Goal: Understand process/instructions: Learn how to perform a task or action

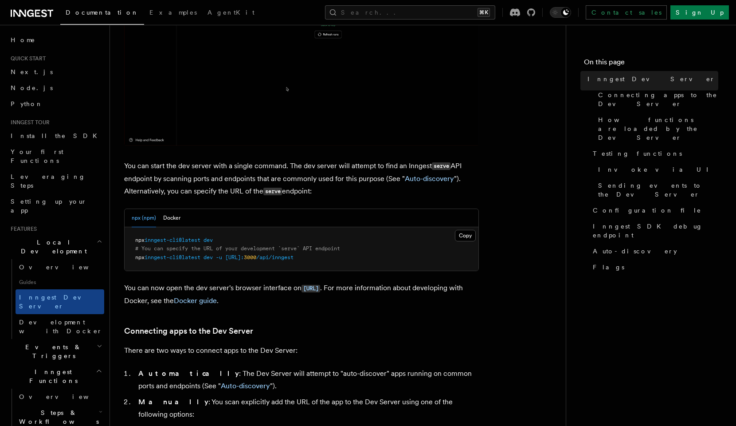
scroll to position [256, 0]
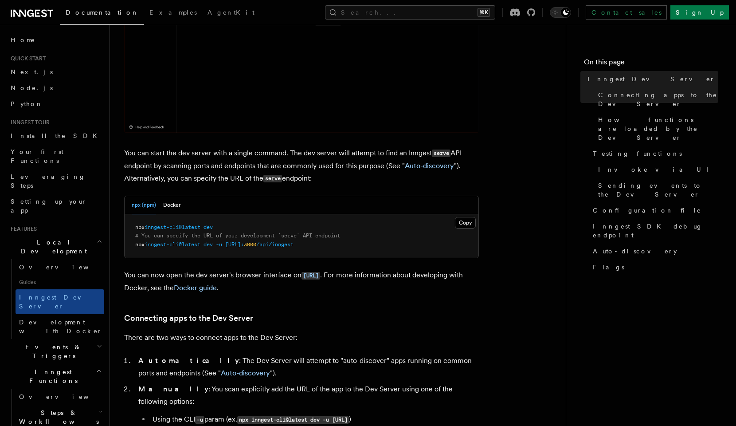
click at [195, 229] on span "inngest-cli@latest" at bounding box center [173, 227] width 56 height 6
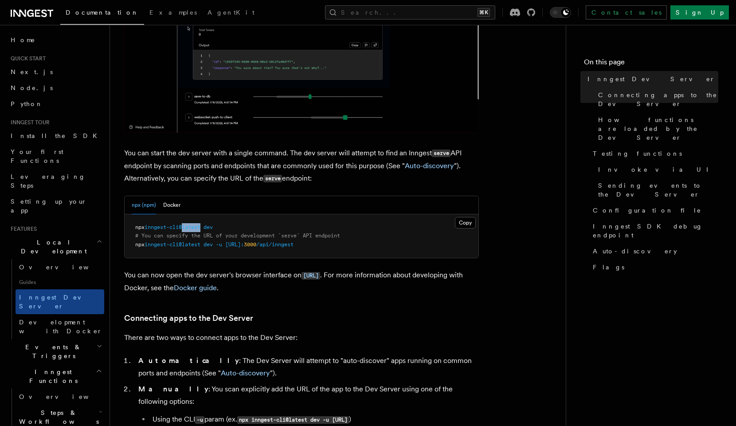
click at [195, 229] on span "inngest-cli@latest" at bounding box center [173, 227] width 56 height 6
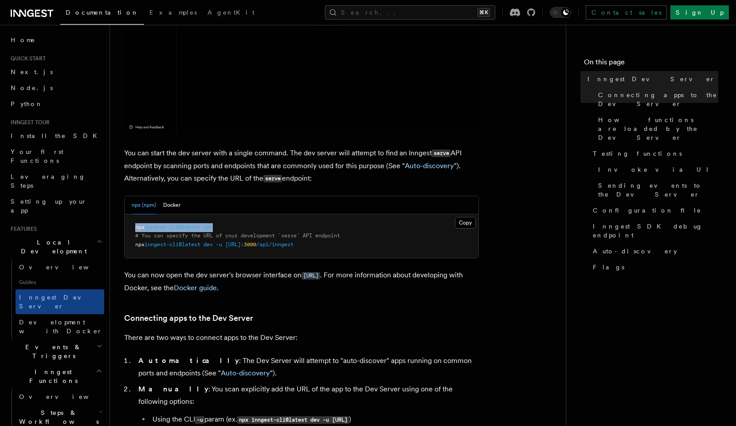
click at [195, 229] on span "inngest-cli@latest" at bounding box center [173, 227] width 56 height 6
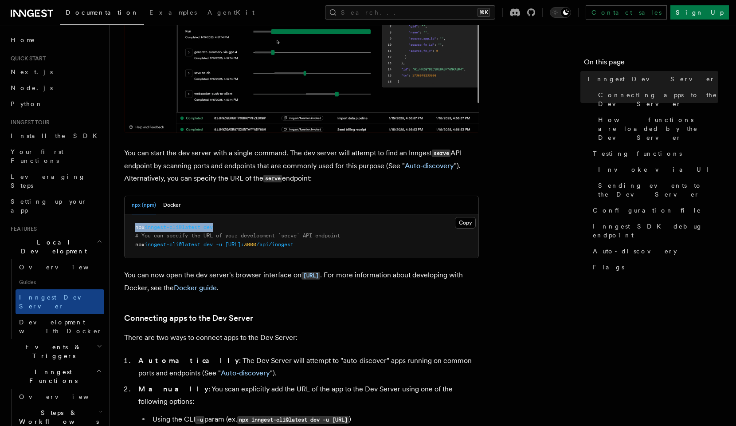
copy span "npx inngest-cli@latest dev"
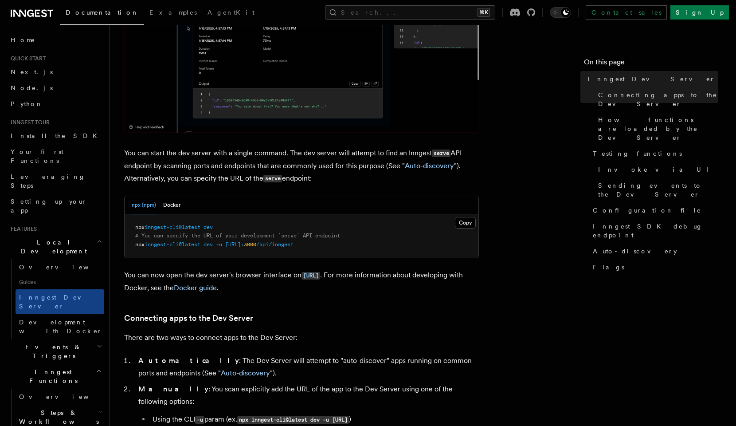
click at [222, 247] on span "-u" at bounding box center [219, 244] width 6 height 6
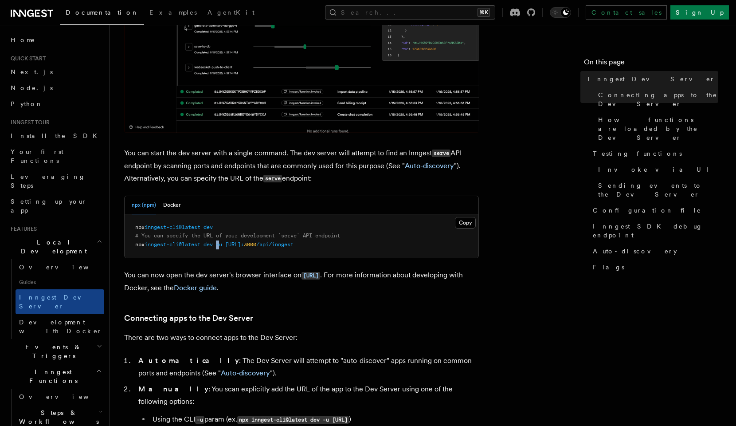
click at [222, 247] on span "-u" at bounding box center [219, 244] width 6 height 6
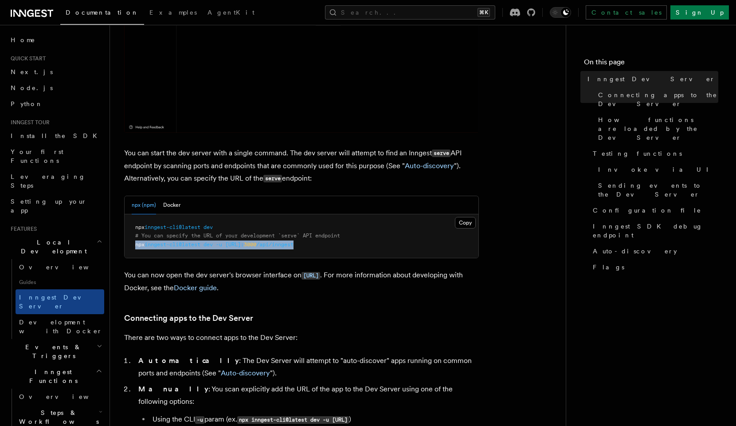
click at [222, 247] on span "-u" at bounding box center [219, 244] width 6 height 6
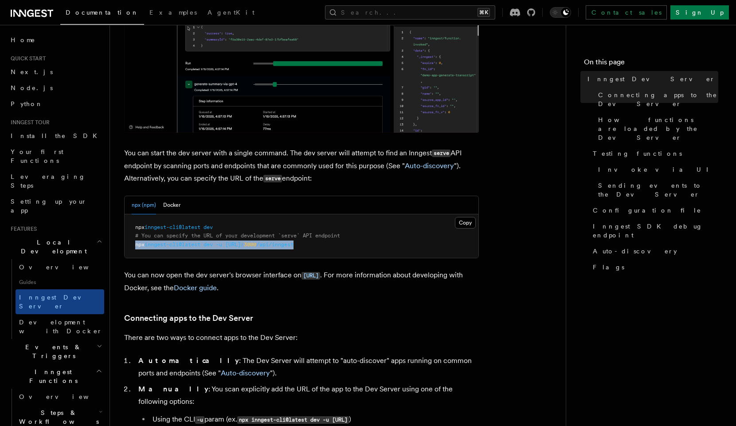
copy code "npx inngest-cli@latest dev -u [URL]: 3000 /api/inngest"
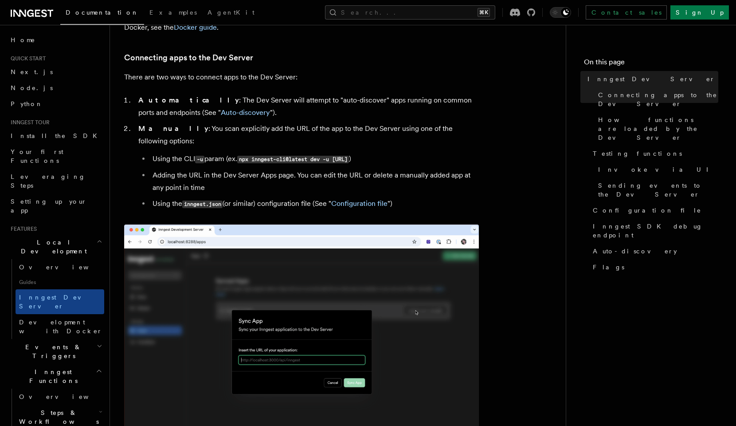
scroll to position [517, 0]
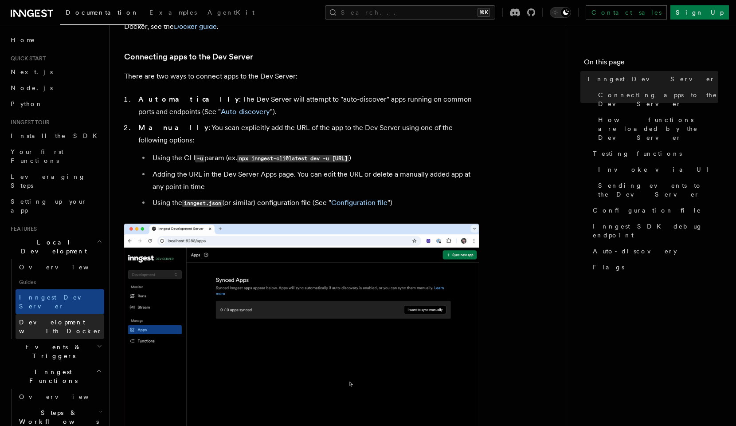
click at [45, 318] on span "Development with Docker" at bounding box center [60, 326] width 83 height 16
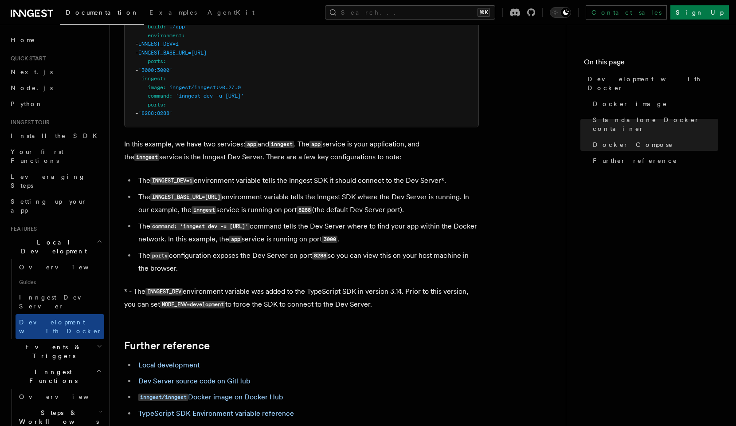
scroll to position [690, 0]
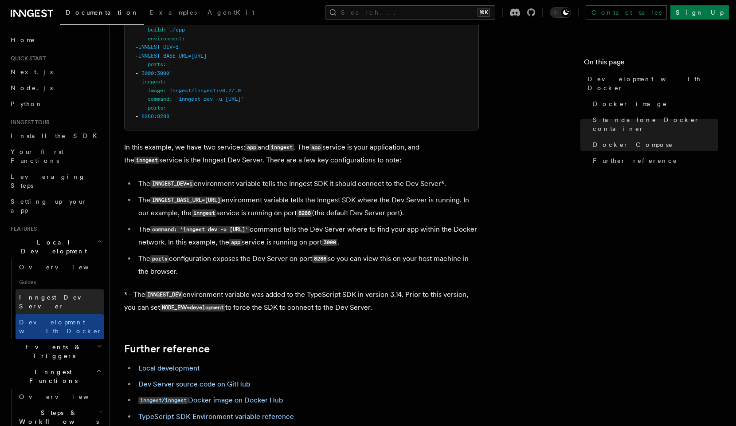
click at [83, 289] on link "Inngest Dev Server" at bounding box center [60, 301] width 89 height 25
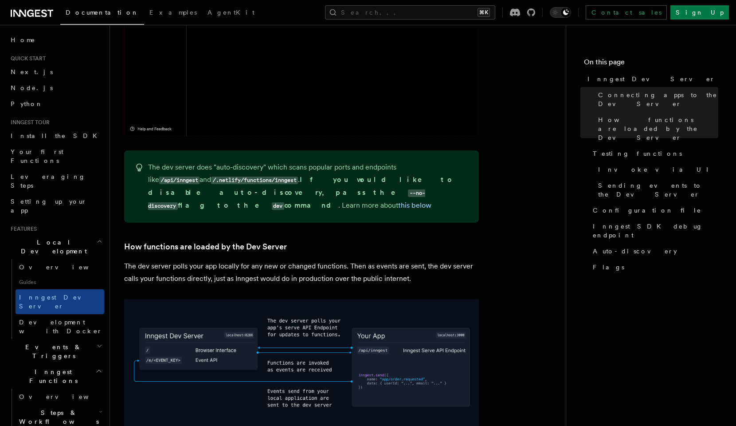
scroll to position [844, 0]
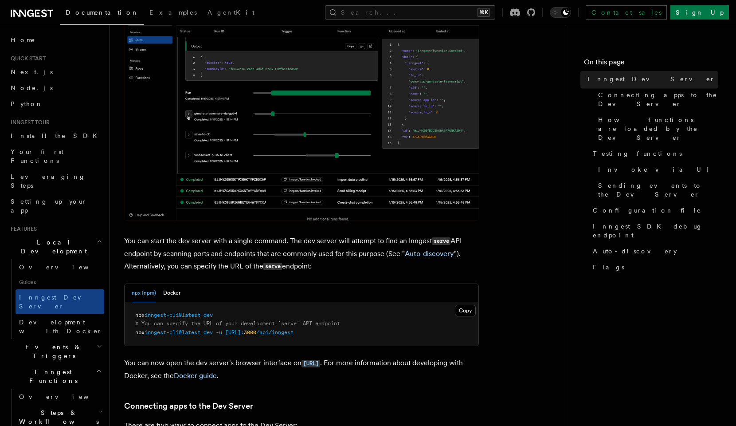
scroll to position [170, 0]
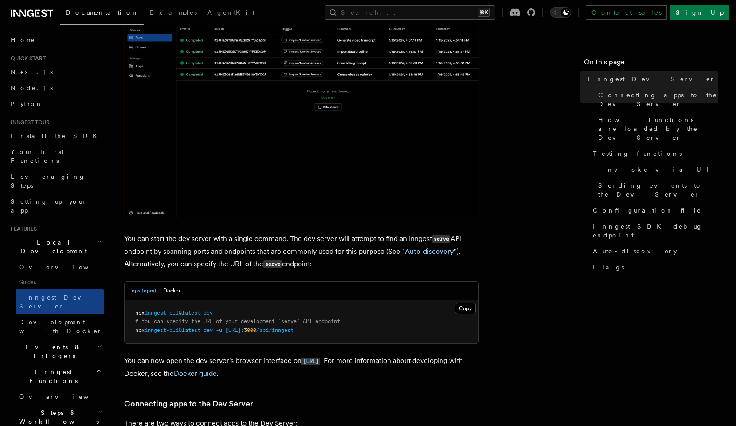
click at [183, 312] on span "inngest-cli@latest" at bounding box center [173, 313] width 56 height 6
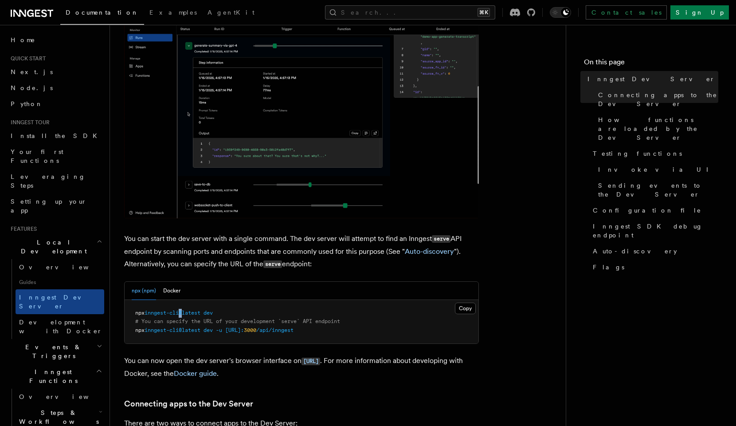
click at [183, 312] on span "inngest-cli@latest" at bounding box center [173, 313] width 56 height 6
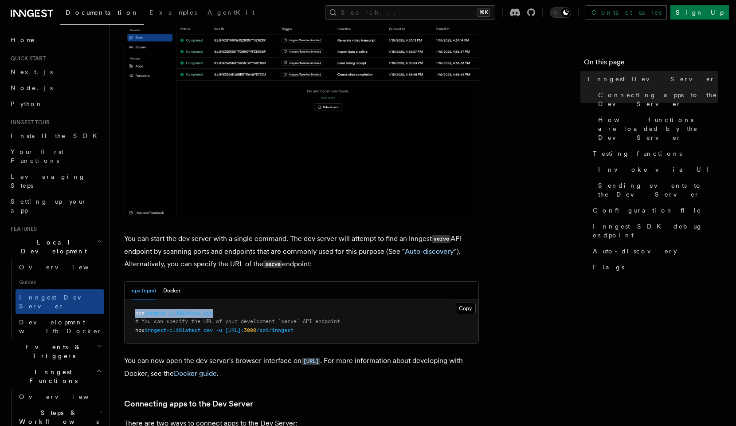
click at [183, 312] on span "inngest-cli@latest" at bounding box center [173, 313] width 56 height 6
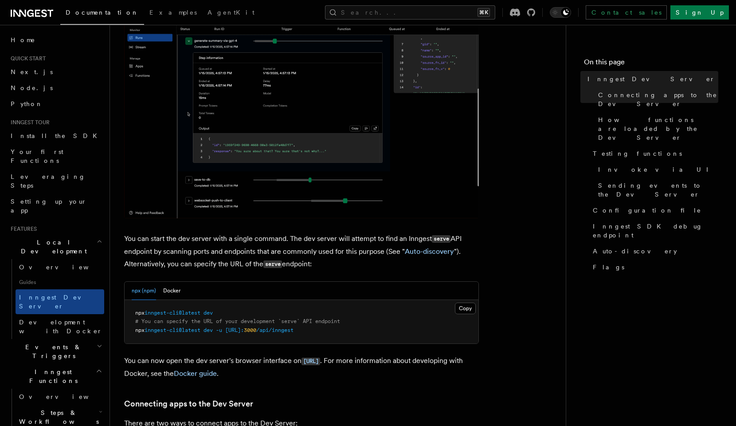
click at [203, 335] on pre "npx inngest-cli@latest dev # You can specify the URL of your development `serve…" at bounding box center [302, 322] width 354 height 44
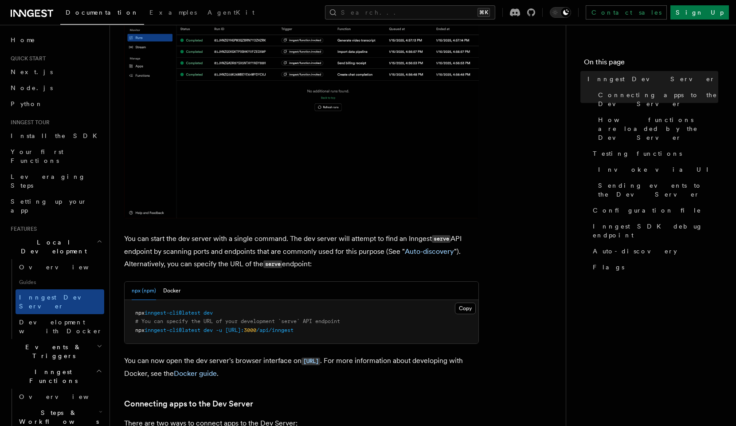
click at [200, 331] on span "inngest-cli@latest" at bounding box center [173, 330] width 56 height 6
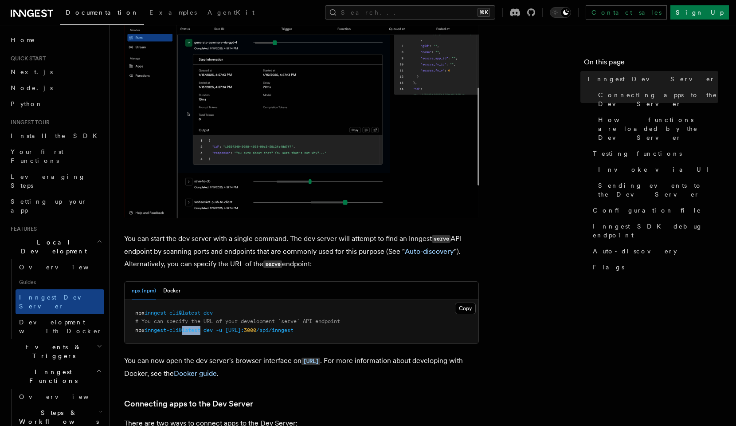
click at [200, 331] on span "inngest-cli@latest" at bounding box center [173, 330] width 56 height 6
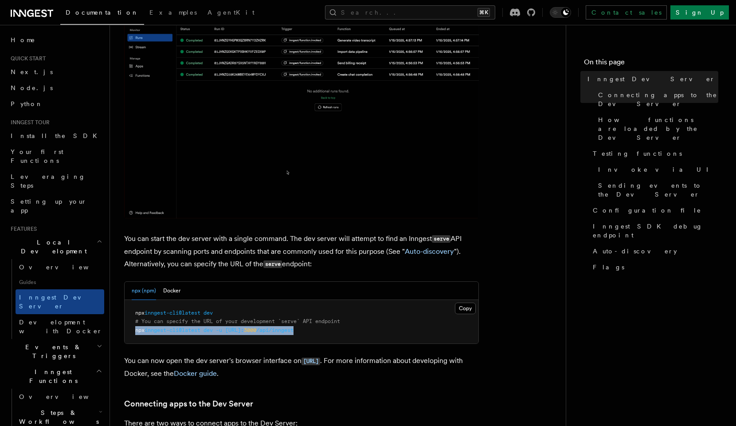
click at [200, 331] on span "inngest-cli@latest" at bounding box center [173, 330] width 56 height 6
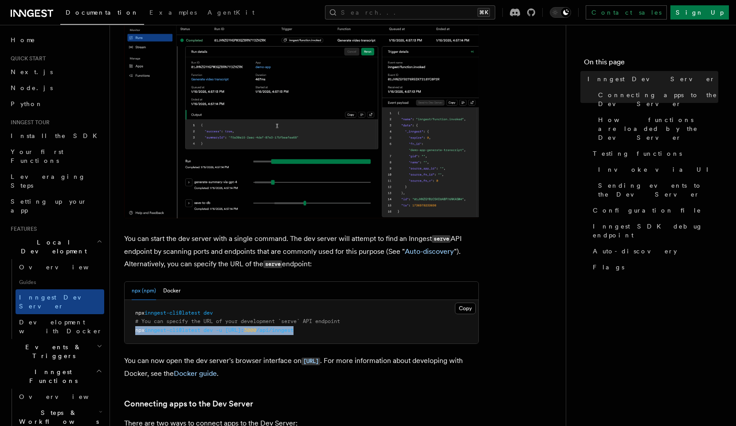
copy code "npx inngest-cli@latest dev -u [URL]: 3000 /api/inngest"
